Goal: Task Accomplishment & Management: Use online tool/utility

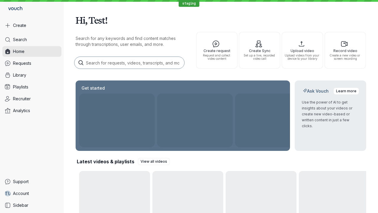
click at [32, 25] on button "Create" at bounding box center [31, 25] width 59 height 11
